Goal: Navigation & Orientation: Understand site structure

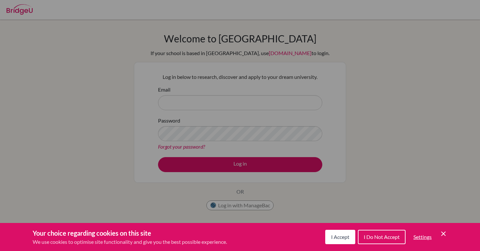
click at [346, 237] on span "I Accept" at bounding box center [340, 237] width 18 height 6
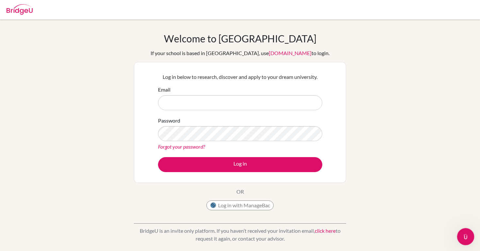
click at [463, 238] on icon "Open Intercom Messenger" at bounding box center [464, 236] width 11 height 11
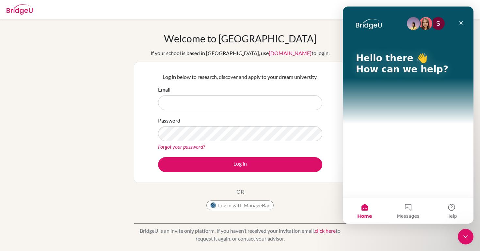
click at [403, 105] on div "S Hello there 👋 How can we help?" at bounding box center [407, 65] width 117 height 117
click at [410, 143] on div "S Hello there 👋 How can we help?" at bounding box center [408, 102] width 131 height 191
click at [20, 11] on img at bounding box center [20, 9] width 26 height 10
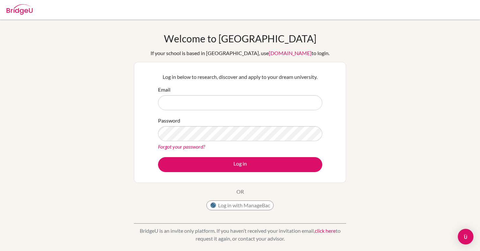
click at [20, 13] on img at bounding box center [20, 9] width 26 height 10
